Goal: Complete application form: Complete application form

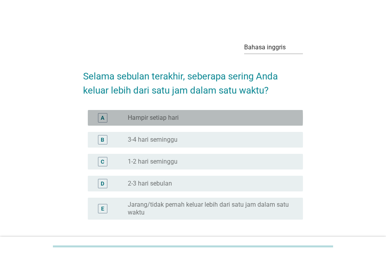
click at [276, 111] on div "A tombol_radio_tidak_dicentang Hampir setiap hari" at bounding box center [195, 118] width 215 height 16
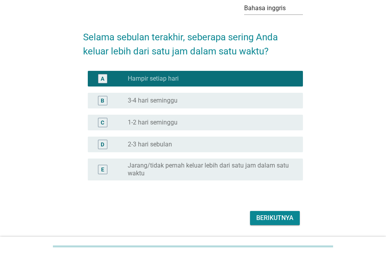
scroll to position [64, 0]
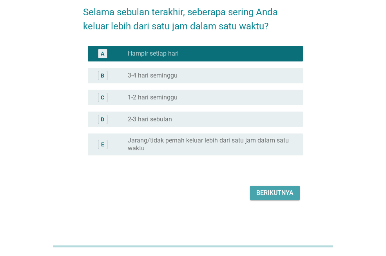
click at [287, 191] on font "Berikutnya" at bounding box center [274, 192] width 37 height 7
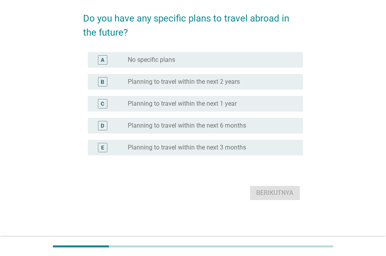
scroll to position [0, 0]
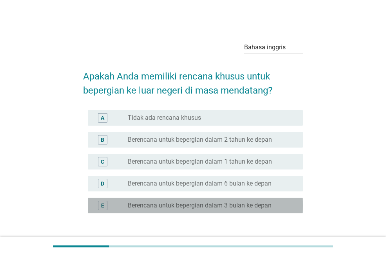
click at [250, 206] on font "Berencana untuk bepergian dalam 3 bulan ke depan" at bounding box center [200, 205] width 144 height 7
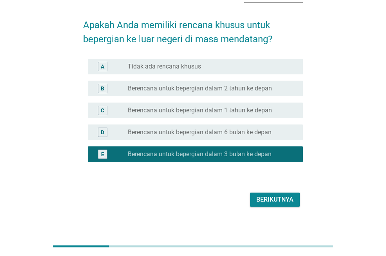
scroll to position [58, 0]
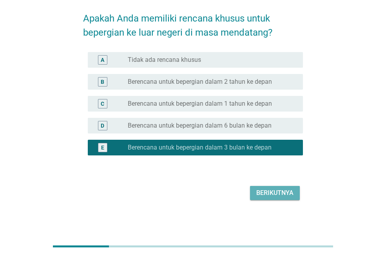
click at [291, 189] on font "Berikutnya" at bounding box center [274, 192] width 37 height 7
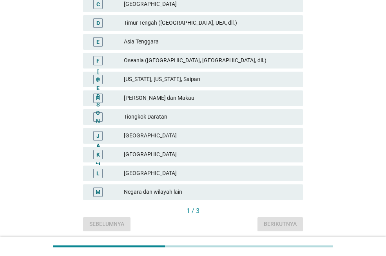
scroll to position [196, 0]
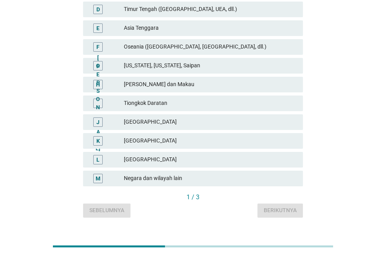
click at [241, 138] on font "[GEOGRAPHIC_DATA]" at bounding box center [210, 141] width 173 height 8
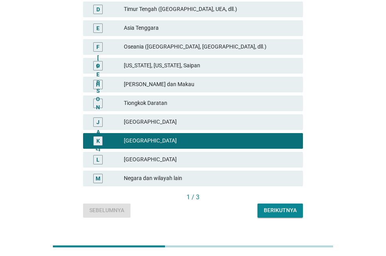
click at [241, 156] on font "[GEOGRAPHIC_DATA]" at bounding box center [210, 160] width 173 height 8
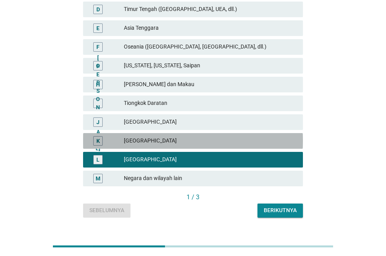
click at [285, 138] on font "[GEOGRAPHIC_DATA]" at bounding box center [210, 141] width 173 height 8
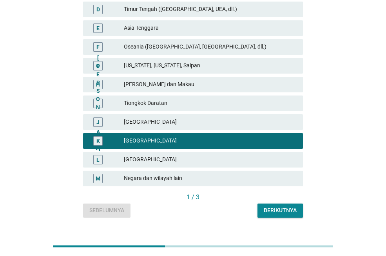
click at [277, 210] on font "Berikutnya" at bounding box center [280, 210] width 33 height 6
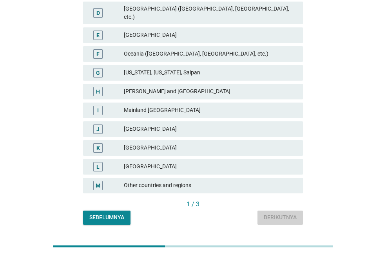
scroll to position [0, 0]
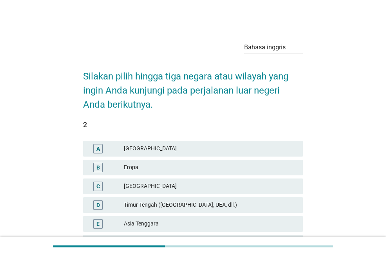
click at [267, 200] on div "D [GEOGRAPHIC_DATA] ([GEOGRAPHIC_DATA], UEA, dll.)" at bounding box center [193, 206] width 220 height 16
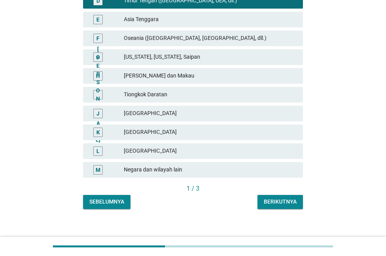
scroll to position [211, 0]
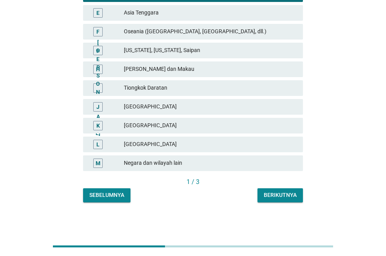
click at [293, 195] on font "Berikutnya" at bounding box center [280, 195] width 33 height 6
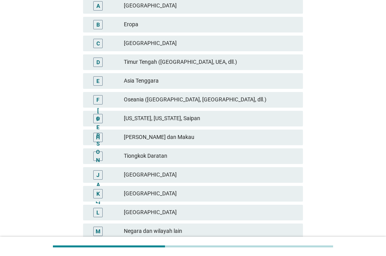
scroll to position [157, 0]
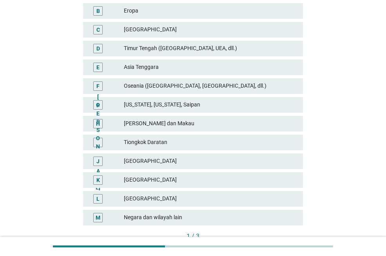
click at [275, 86] on font "Oseania ([GEOGRAPHIC_DATA], [GEOGRAPHIC_DATA], dll.)" at bounding box center [210, 86] width 173 height 8
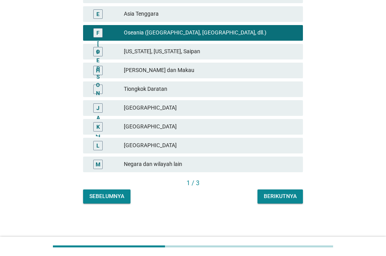
scroll to position [211, 0]
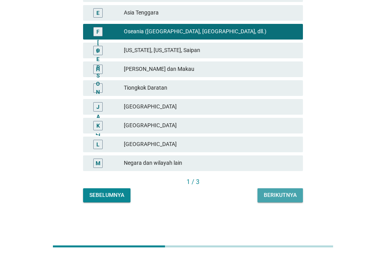
click at [290, 191] on button "Berikutnya" at bounding box center [280, 196] width 45 height 14
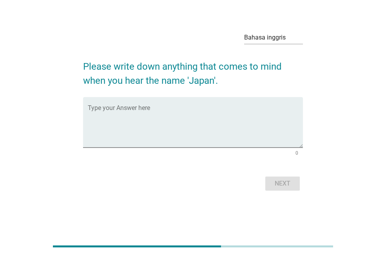
scroll to position [0, 0]
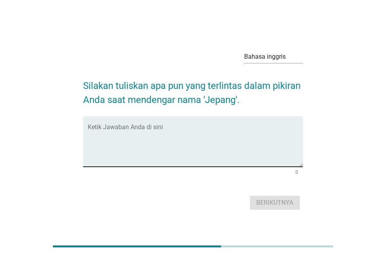
drag, startPoint x: 170, startPoint y: 118, endPoint x: 165, endPoint y: 124, distance: 8.1
click at [167, 123] on div "Ketik Jawaban Anda di sini" at bounding box center [195, 141] width 215 height 51
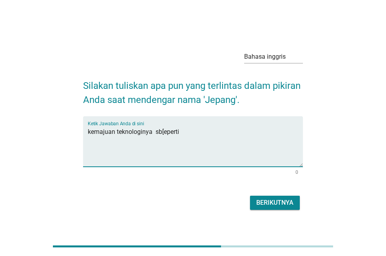
click at [165, 132] on textarea "kemajuan teknologinya sb[eperti" at bounding box center [195, 146] width 215 height 41
click at [183, 132] on textarea "kemajuan teknologinya seperti" at bounding box center [195, 146] width 215 height 41
type textarea "kemajuan teknologinya seperti kereta cepat, robot dan inovasi barang elektrok"
